Goal: Task Accomplishment & Management: Use online tool/utility

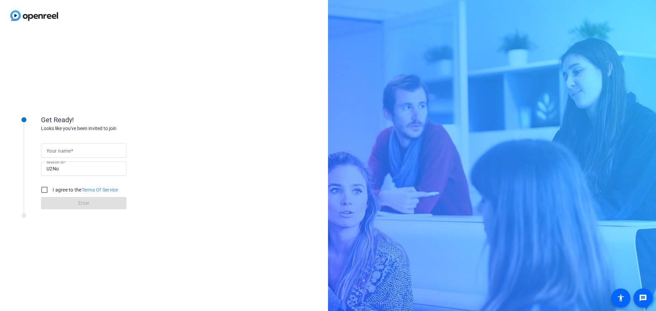
click at [78, 148] on input "Your name" at bounding box center [83, 151] width 74 height 8
type input "[PERSON_NAME]"
click at [45, 190] on input "I agree to the Terms Of Service" at bounding box center [45, 190] width 14 height 14
checkbox input "true"
click at [79, 204] on span "Enter" at bounding box center [83, 203] width 11 height 7
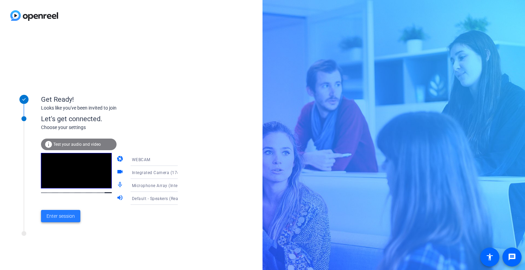
click at [72, 217] on span "Enter session" at bounding box center [60, 216] width 28 height 7
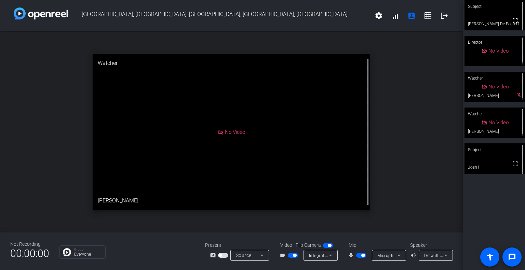
click at [360, 256] on span "button" at bounding box center [361, 255] width 10 height 5
click at [361, 255] on span "button" at bounding box center [361, 255] width 10 height 5
click at [359, 256] on span "button" at bounding box center [361, 255] width 10 height 5
click at [290, 256] on span "button" at bounding box center [293, 255] width 10 height 5
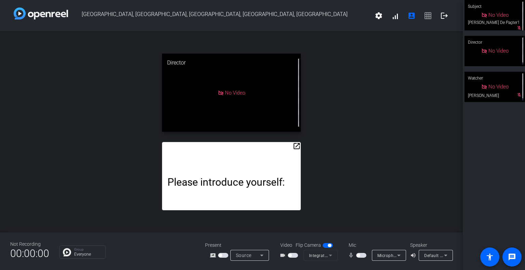
click at [359, 255] on span "button" at bounding box center [357, 255] width 3 height 3
click at [293, 254] on span "button" at bounding box center [293, 255] width 10 height 5
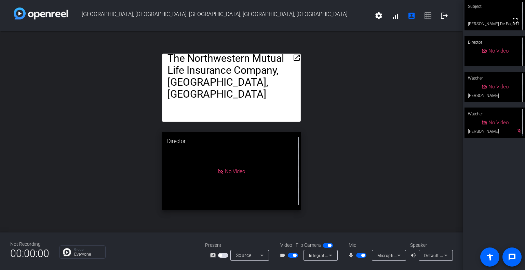
click at [297, 57] on mat-icon "open_in_new" at bounding box center [297, 58] width 8 height 8
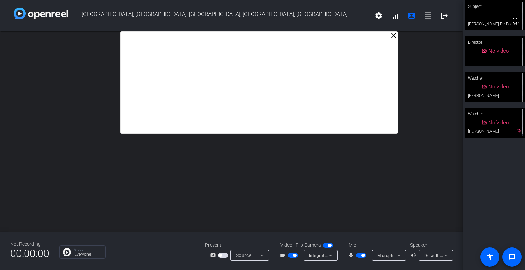
drag, startPoint x: 258, startPoint y: 45, endPoint x: 285, endPoint y: -36, distance: 84.8
click at [285, 0] on html "Accessibility Screen-Reader Guide, Feedback, and Issue Reporting | New window […" at bounding box center [262, 135] width 525 height 270
click at [392, 36] on mat-icon "close" at bounding box center [393, 35] width 8 height 8
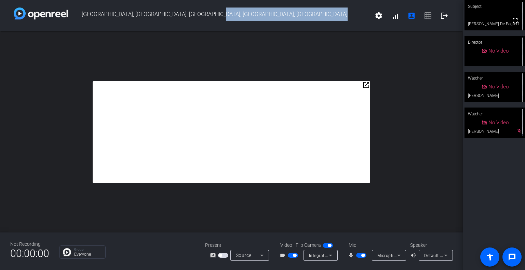
drag, startPoint x: 223, startPoint y: 91, endPoint x: 288, endPoint y: -13, distance: 122.5
click at [288, 0] on html "Accessibility Screen-Reader Guide, Feedback, and Issue Reporting | New window […" at bounding box center [262, 135] width 525 height 270
click at [368, 85] on mat-icon "open_in_new" at bounding box center [366, 85] width 8 height 8
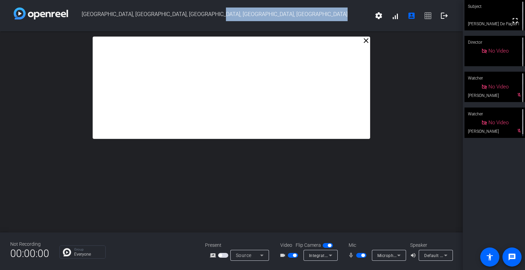
click at [364, 41] on mat-icon "close" at bounding box center [366, 41] width 8 height 8
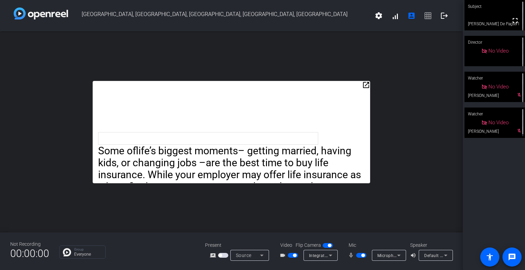
drag, startPoint x: 261, startPoint y: 87, endPoint x: 307, endPoint y: 70, distance: 49.6
click at [268, 53] on div "open_in_new Some of life’s biggest moments – getting married, having kids, or c…" at bounding box center [231, 131] width 463 height 201
